Goal: Task Accomplishment & Management: Complete application form

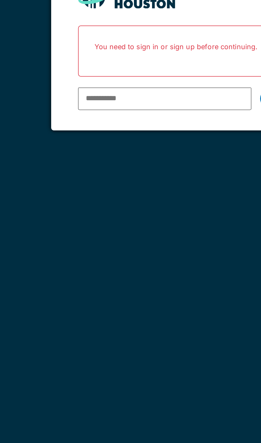
click at [129, 109] on input "email" at bounding box center [122, 107] width 85 height 11
type input "**********"
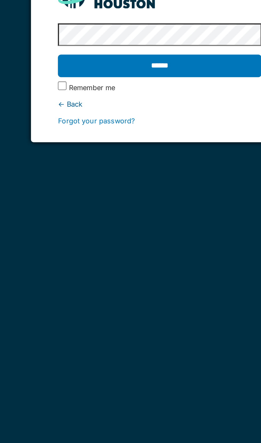
click at [143, 90] on input "******" at bounding box center [130, 91] width 100 height 11
